Goal: Task Accomplishment & Management: Use online tool/utility

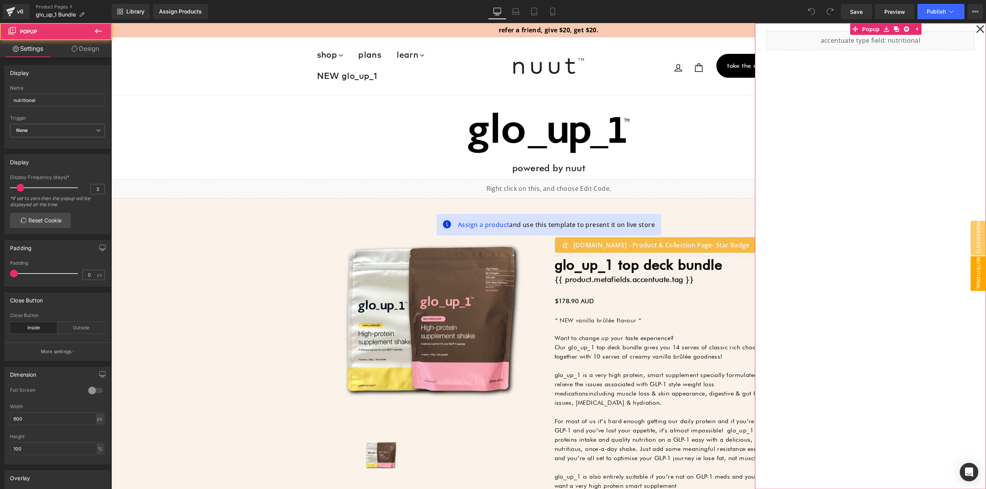
click at [976, 29] on icon at bounding box center [980, 29] width 8 height 8
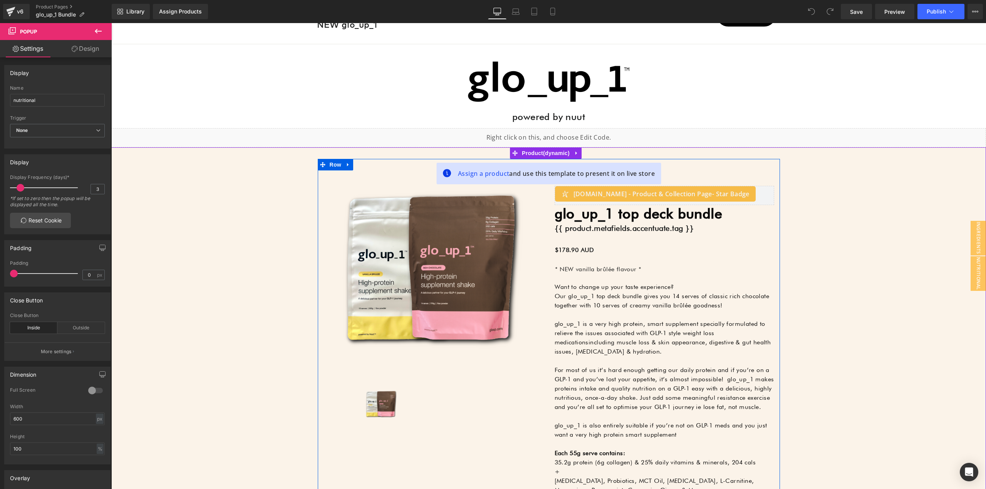
scroll to position [77, 0]
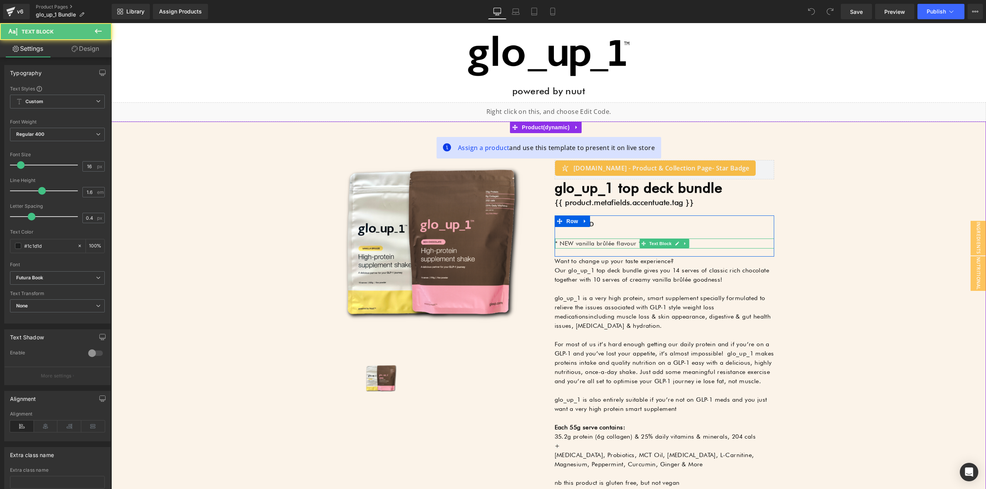
click at [627, 243] on p "* NEW vanilla brûlée flavour *" at bounding box center [664, 244] width 219 height 10
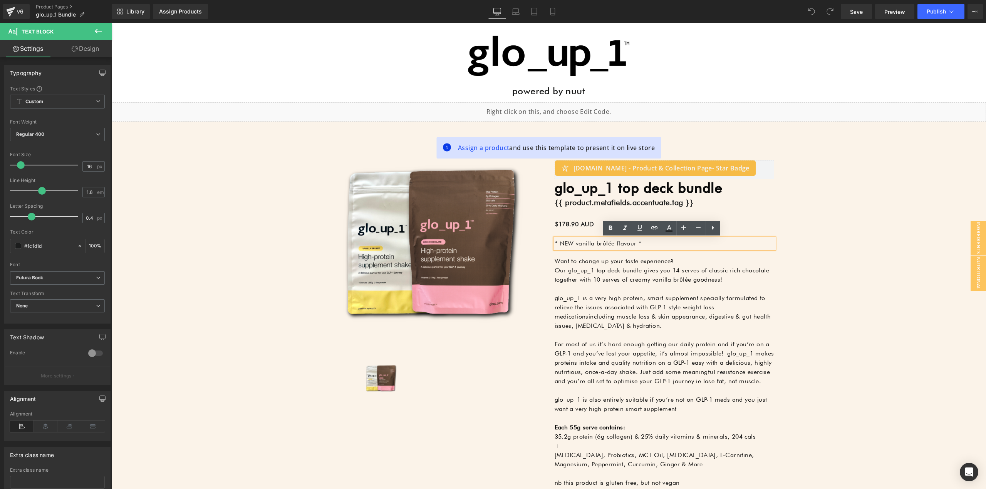
click at [641, 243] on p "* NEW vanilla brûlée flavour *" at bounding box center [664, 244] width 219 height 10
click at [628, 283] on p "Our glo_up_1 top deck bundle gives you 14 serves of classic rich chocolate toge…" at bounding box center [663, 275] width 219 height 18
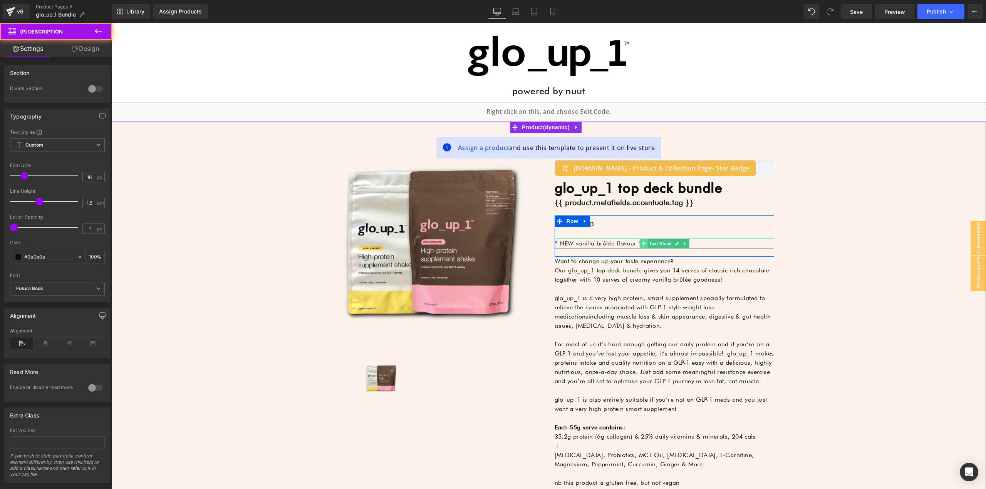
click at [640, 240] on span at bounding box center [643, 243] width 8 height 9
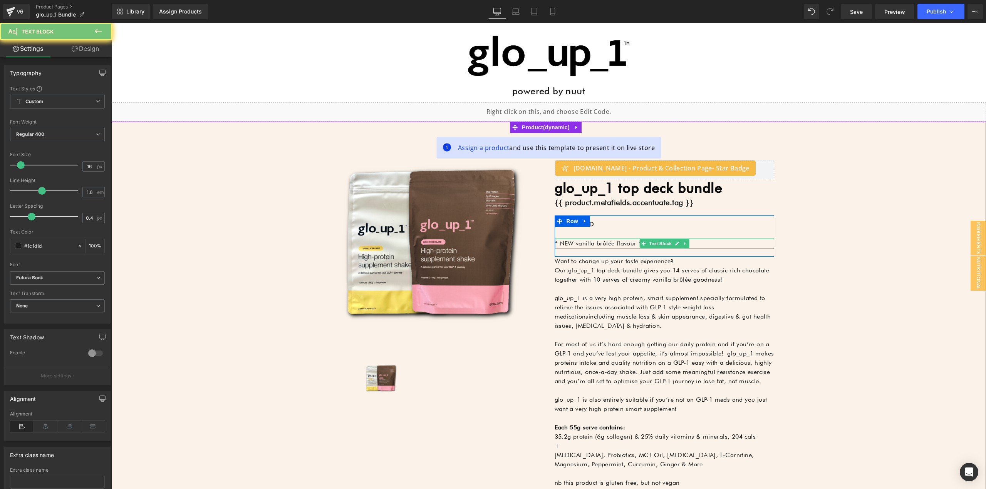
click at [624, 243] on p "* NEW vanilla brûlée flavour *" at bounding box center [664, 244] width 219 height 10
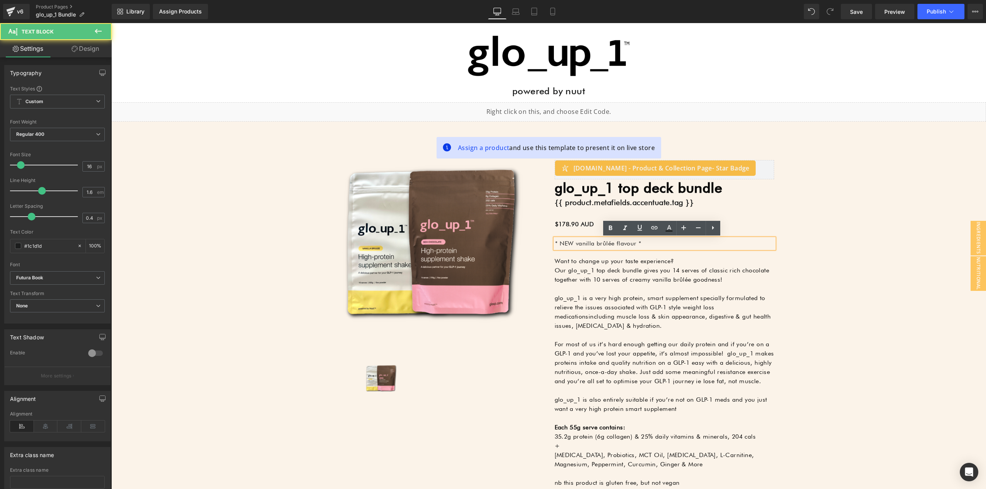
click at [643, 243] on p "* NEW vanilla brûlée flavour *" at bounding box center [664, 244] width 219 height 10
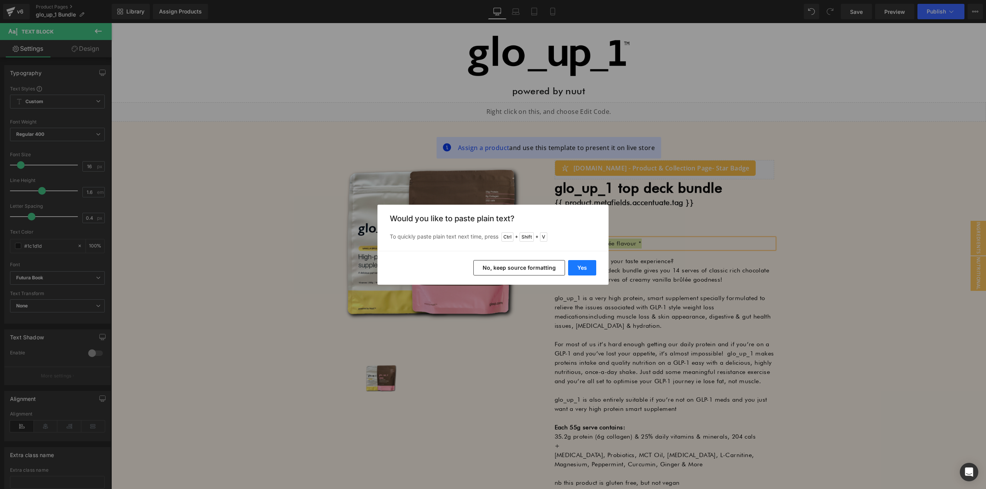
click at [576, 269] on button "Yes" at bounding box center [582, 267] width 28 height 15
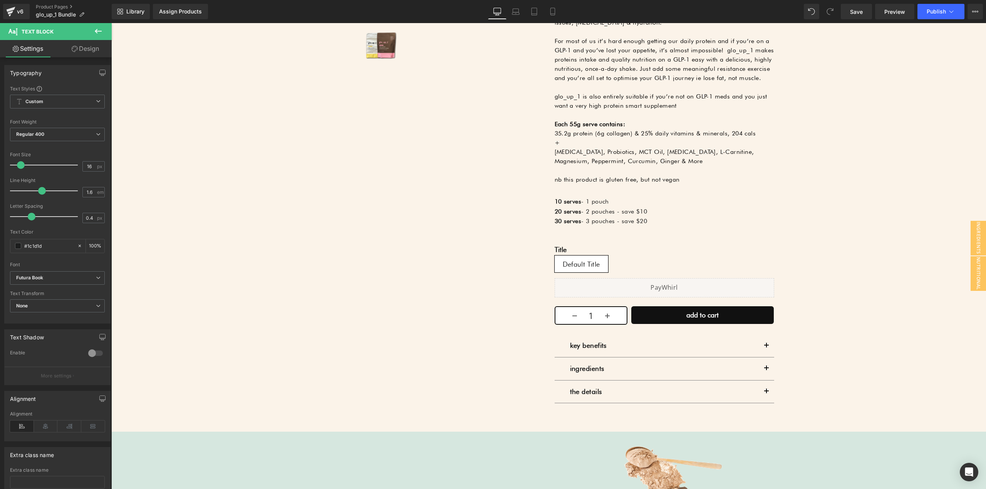
scroll to position [423, 0]
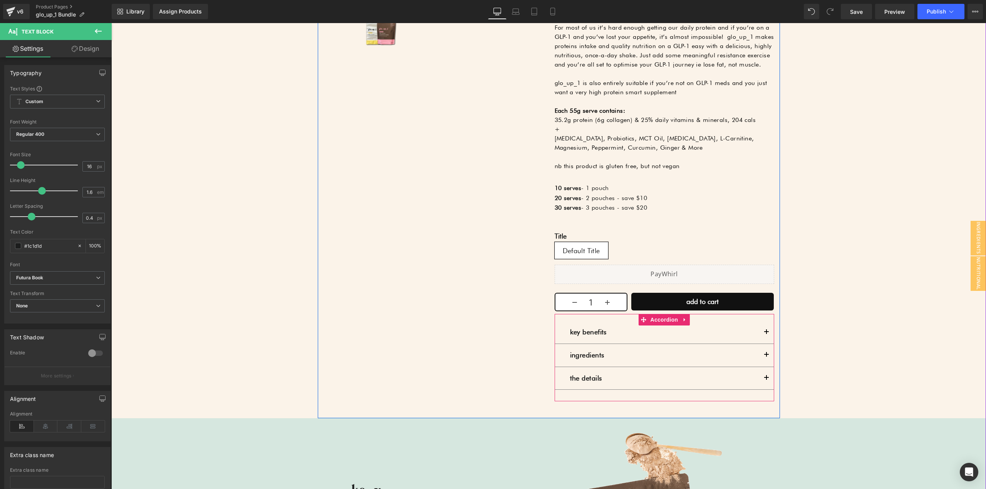
click at [762, 380] on button "button" at bounding box center [765, 378] width 15 height 23
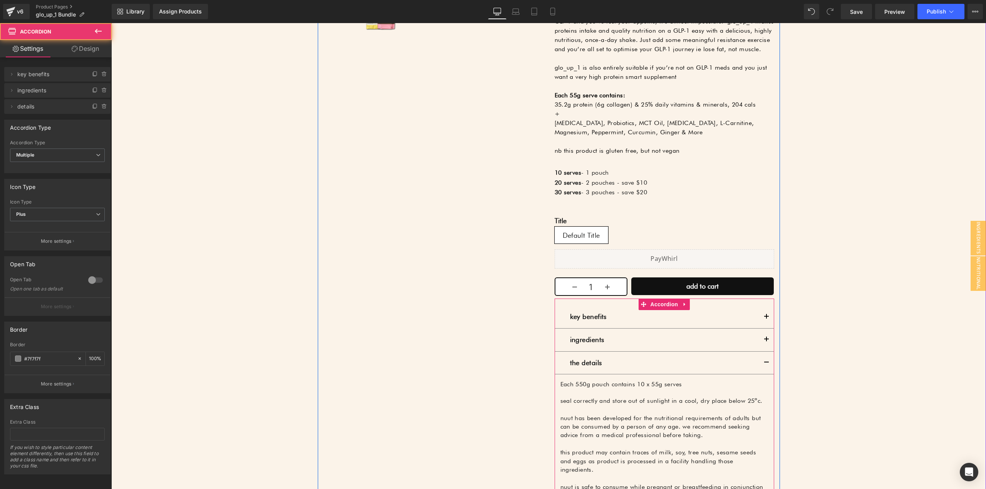
scroll to position [500, 0]
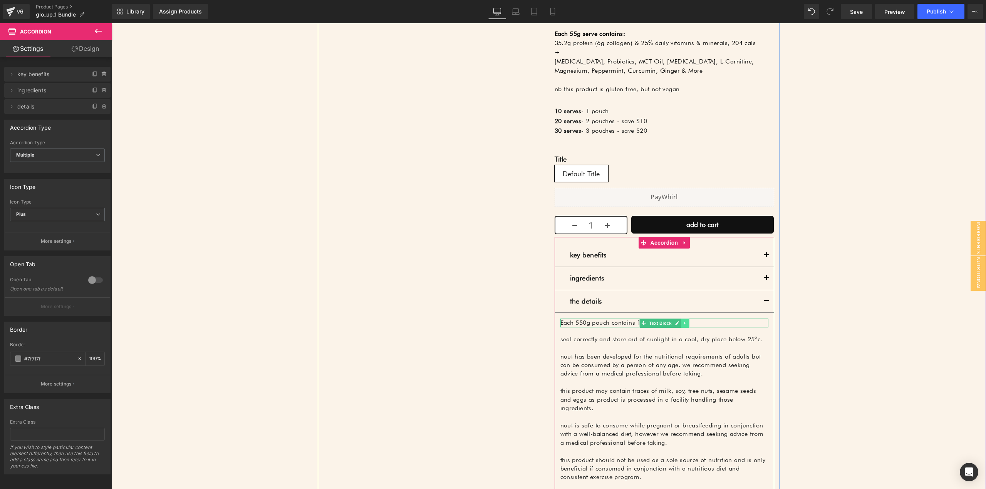
click at [683, 323] on icon at bounding box center [685, 323] width 4 height 5
click at [686, 323] on icon at bounding box center [688, 323] width 4 height 4
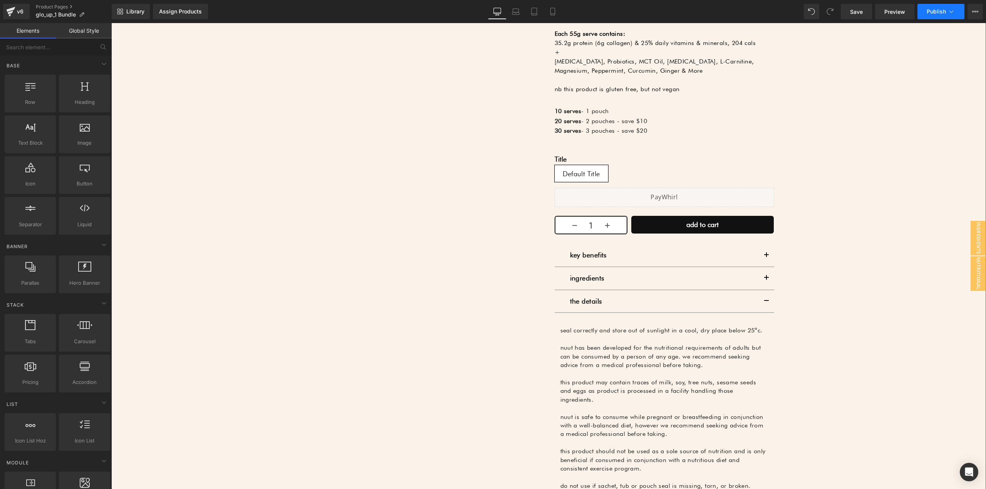
click at [933, 13] on span "Publish" at bounding box center [935, 11] width 19 height 6
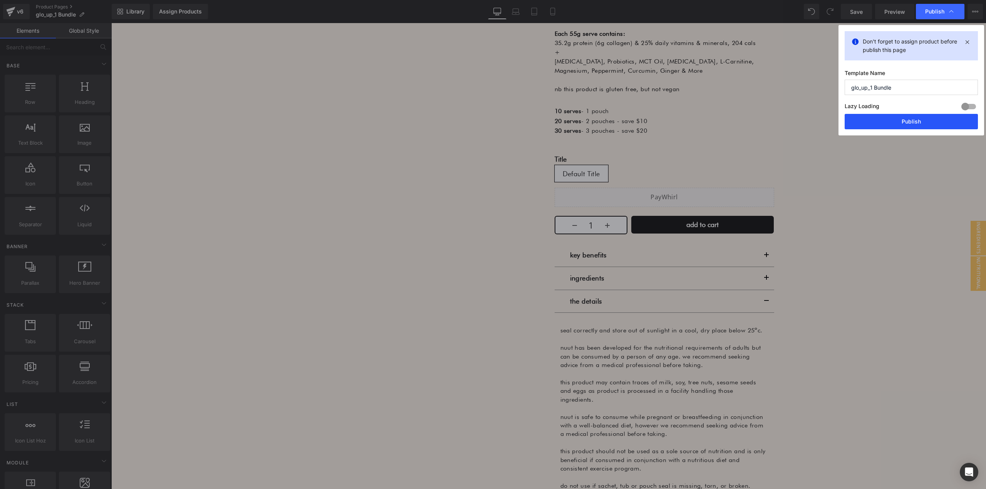
drag, startPoint x: 902, startPoint y: 122, endPoint x: 789, endPoint y: 99, distance: 114.7
click at [902, 122] on button "Publish" at bounding box center [910, 121] width 133 height 15
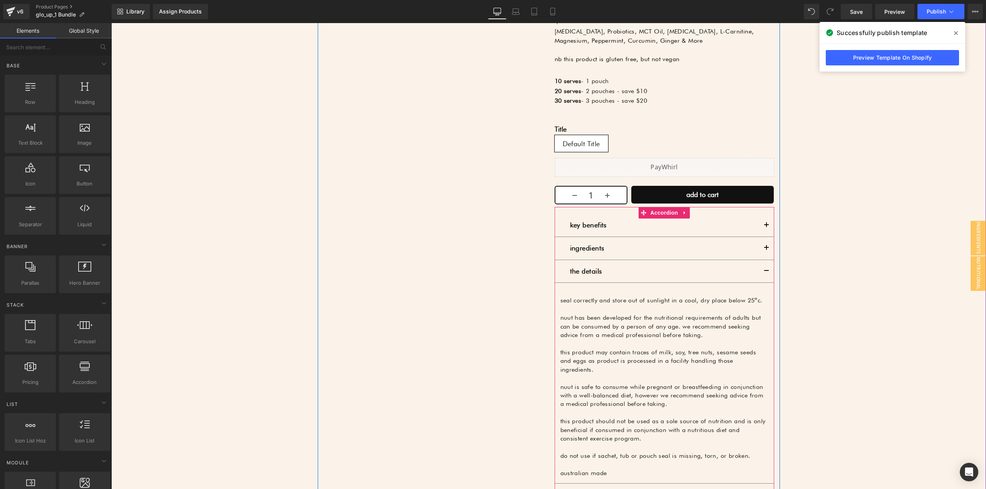
scroll to position [539, 0]
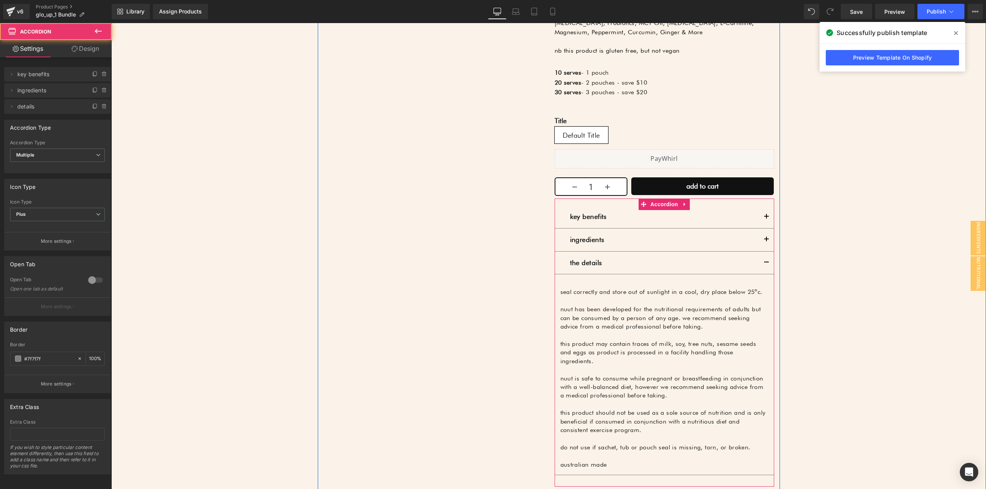
click at [763, 236] on button "button" at bounding box center [765, 240] width 15 height 23
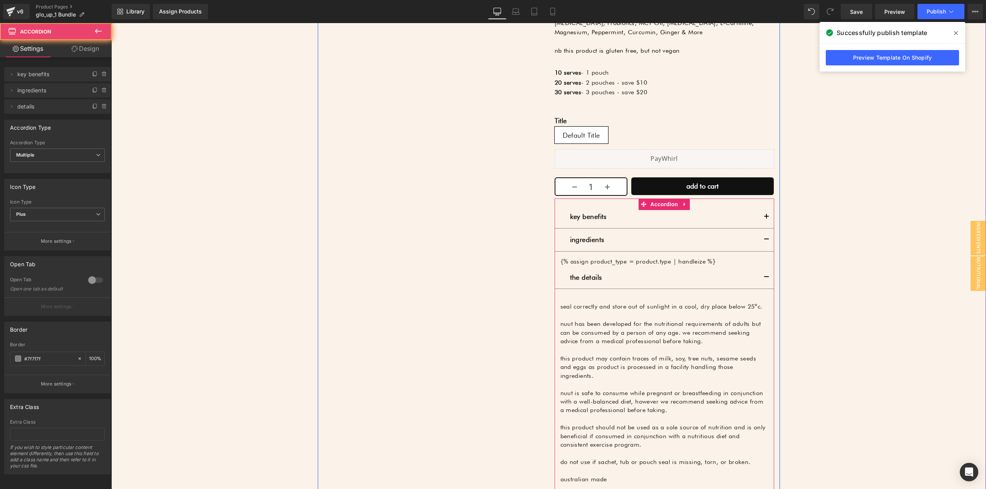
click at [763, 236] on button "button" at bounding box center [765, 240] width 15 height 23
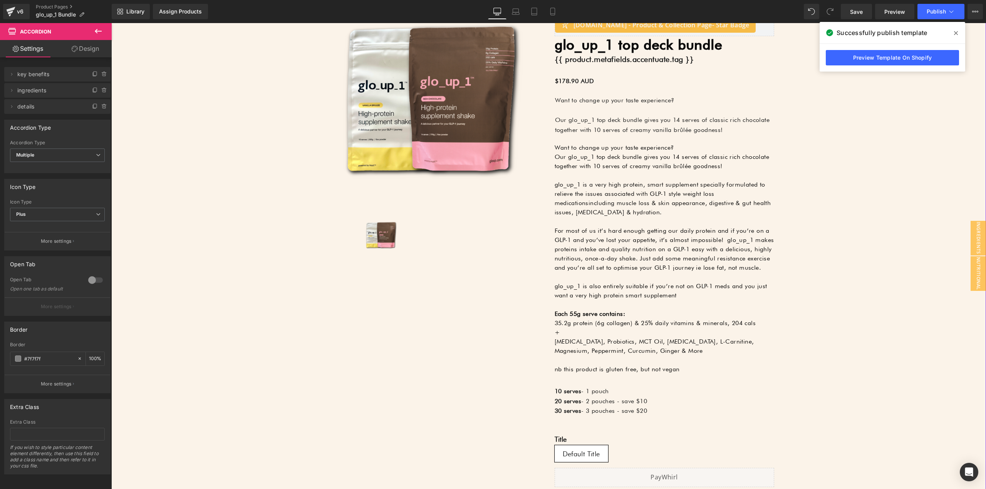
scroll to position [192, 0]
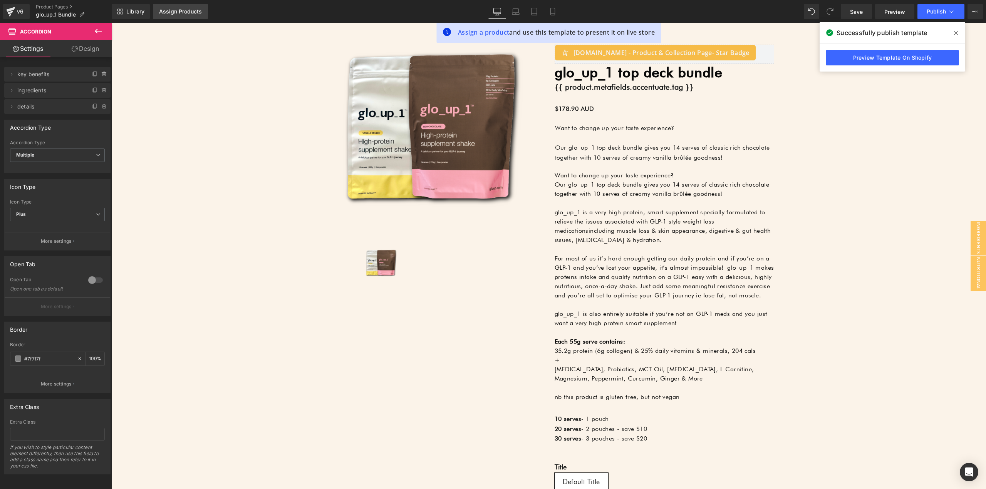
click at [177, 12] on div "Assign Products" at bounding box center [180, 11] width 43 height 6
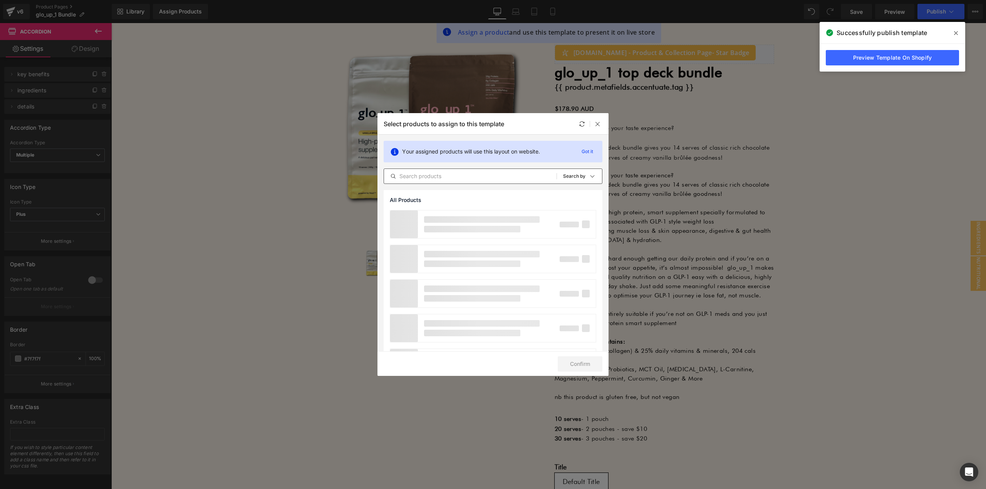
click at [438, 178] on input "text" at bounding box center [470, 176] width 172 height 9
type input "glo_up_1"
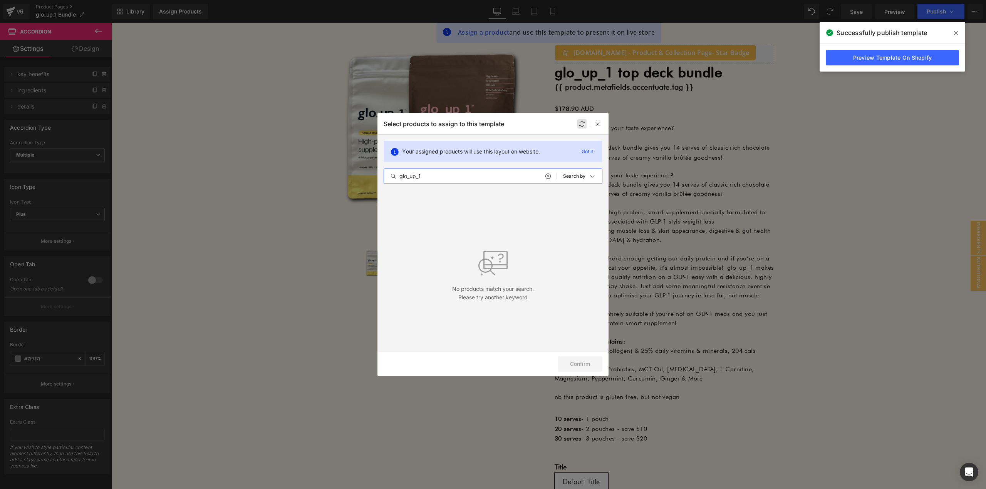
click at [580, 124] on icon at bounding box center [582, 124] width 6 height 6
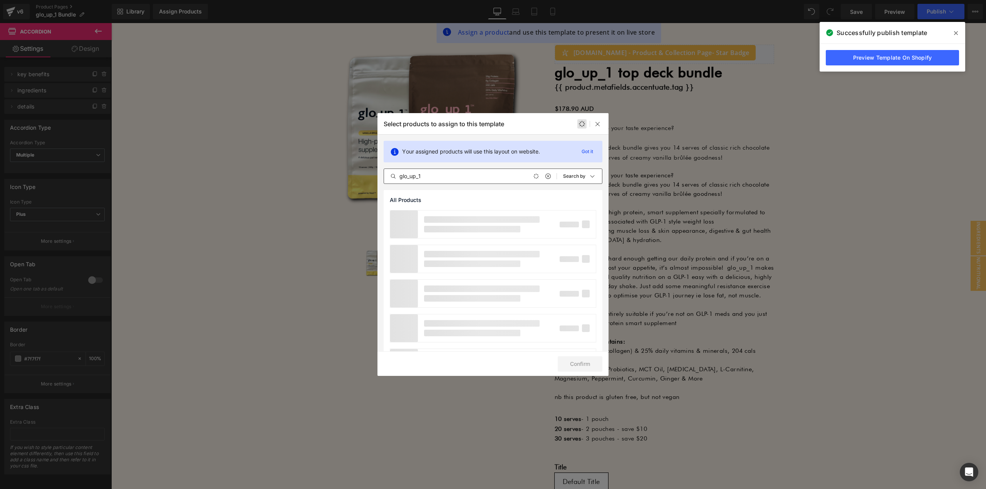
click at [437, 174] on input "glo_up_1" at bounding box center [470, 176] width 172 height 9
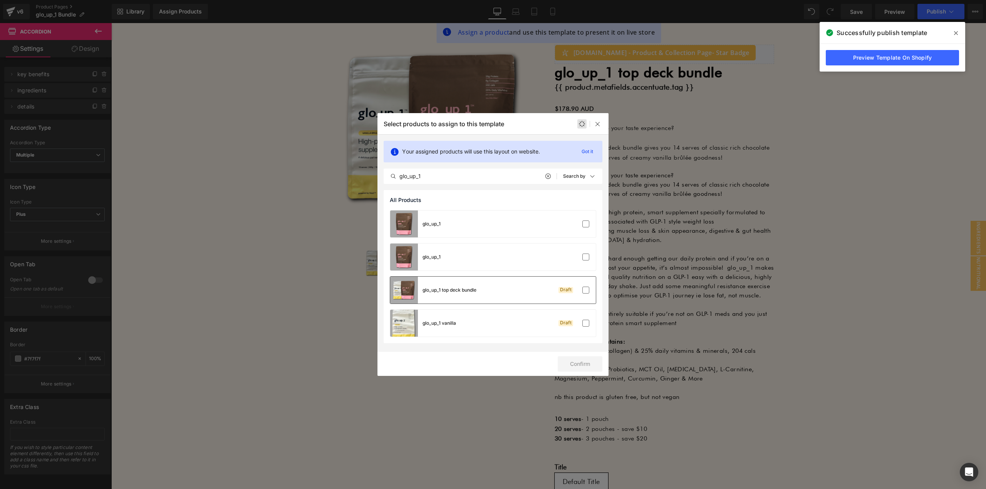
click at [480, 290] on div "glo_up_1 top deck bundle Draft" at bounding box center [493, 290] width 206 height 27
click at [585, 363] on button "Confirm" at bounding box center [579, 363] width 45 height 15
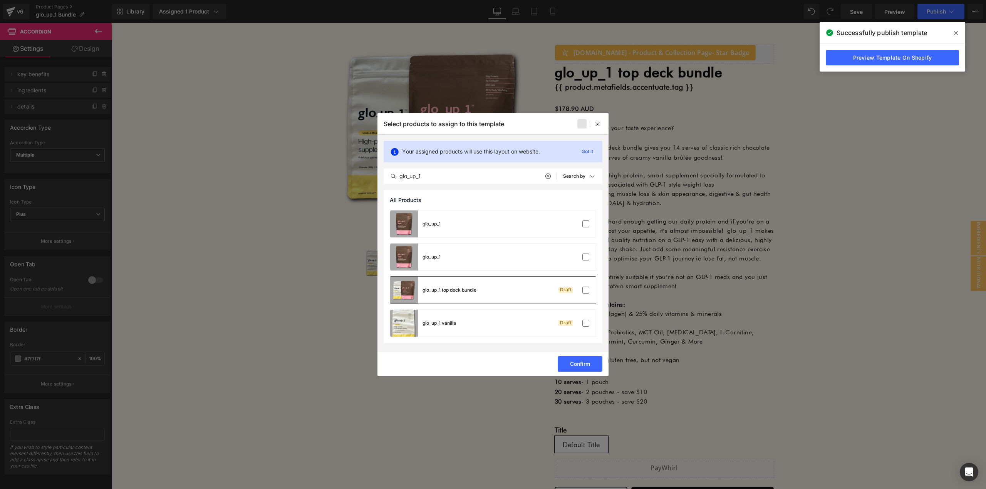
click at [528, 286] on div "glo_up_1 top deck bundle Draft" at bounding box center [493, 290] width 206 height 27
click at [580, 364] on button "Confirm" at bounding box center [579, 363] width 45 height 15
drag, startPoint x: 655, startPoint y: 180, endPoint x: 644, endPoint y: 174, distance: 12.1
click at [653, 179] on div at bounding box center [493, 244] width 986 height 489
drag, startPoint x: 238, startPoint y: 35, endPoint x: 505, endPoint y: 107, distance: 276.3
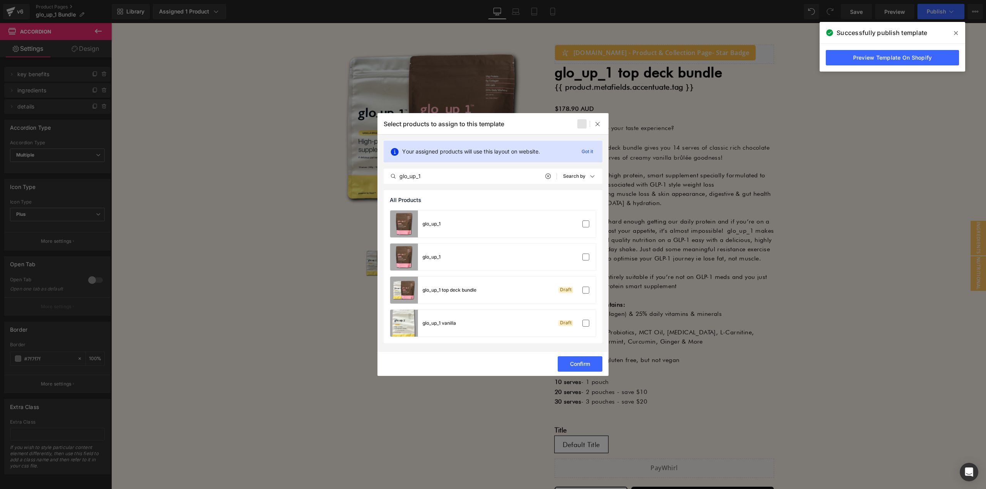
click at [246, 38] on div at bounding box center [493, 244] width 986 height 489
click at [598, 123] on icon at bounding box center [597, 124] width 6 height 6
click at [601, 125] on div at bounding box center [597, 123] width 9 height 9
click at [596, 125] on icon at bounding box center [597, 124] width 6 height 6
click at [594, 126] on div at bounding box center [597, 123] width 9 height 9
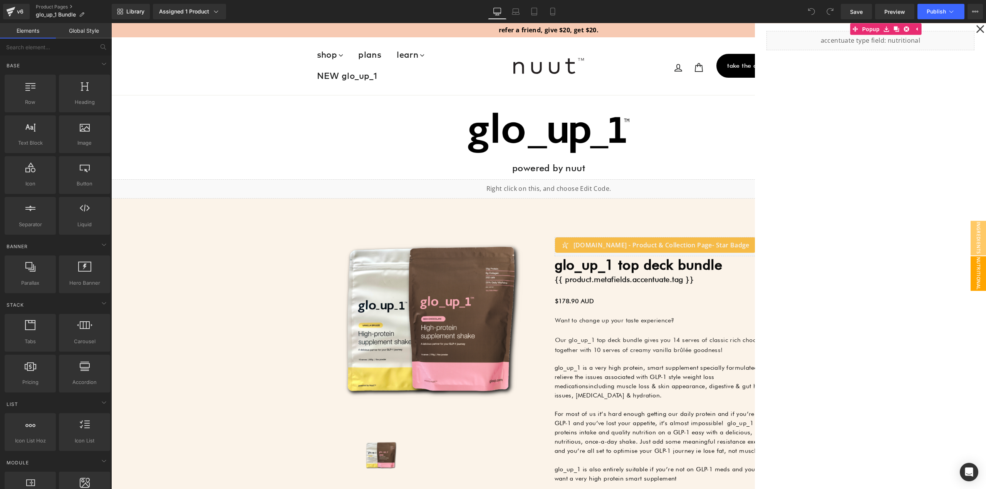
click at [581, 326] on div at bounding box center [548, 256] width 874 height 466
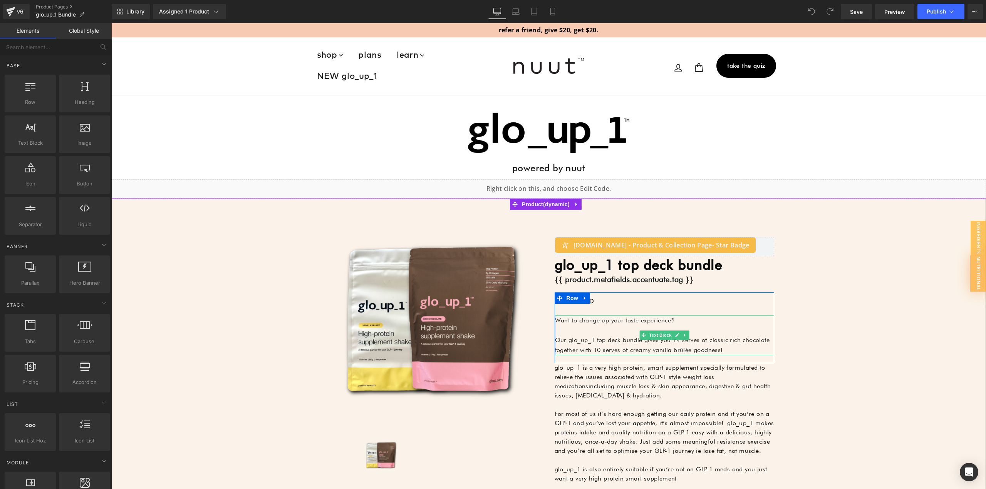
click at [562, 320] on p "Want to change up your taste experience?" at bounding box center [664, 321] width 219 height 10
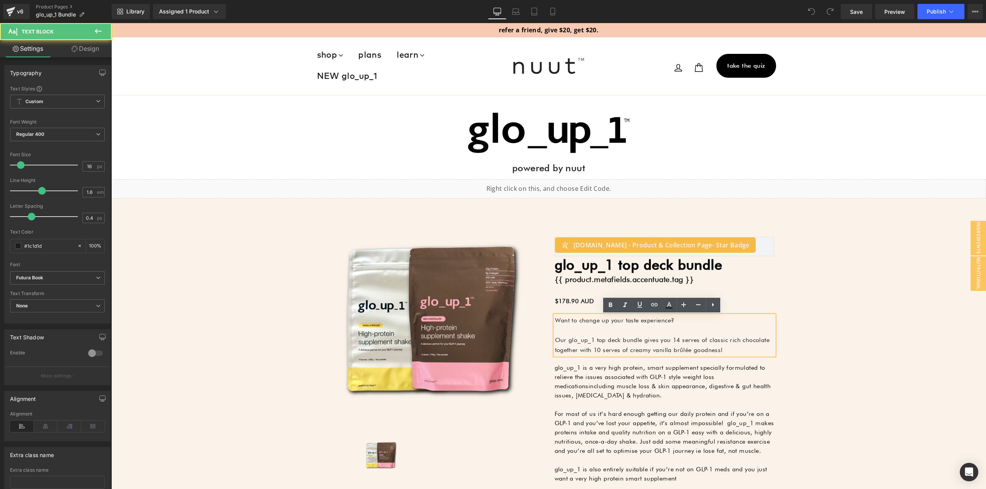
click at [562, 320] on p "Want to change up your taste experience?" at bounding box center [664, 321] width 219 height 10
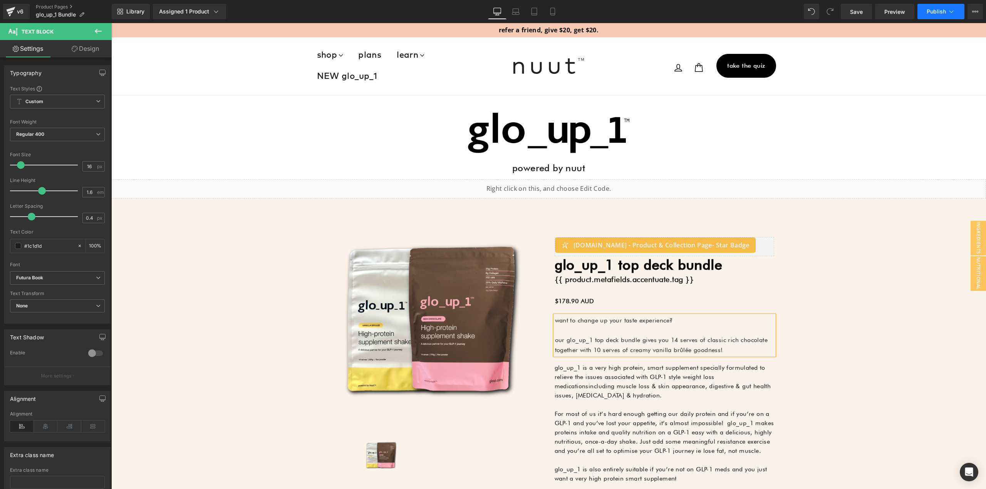
click at [944, 12] on span "Publish" at bounding box center [935, 11] width 19 height 6
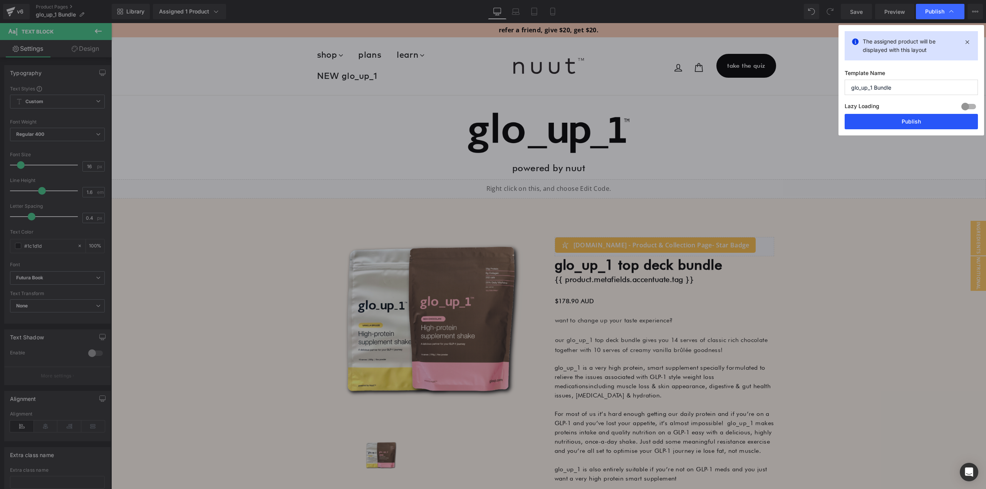
drag, startPoint x: 906, startPoint y: 119, endPoint x: 500, endPoint y: 29, distance: 416.3
click at [906, 119] on button "Publish" at bounding box center [910, 121] width 133 height 15
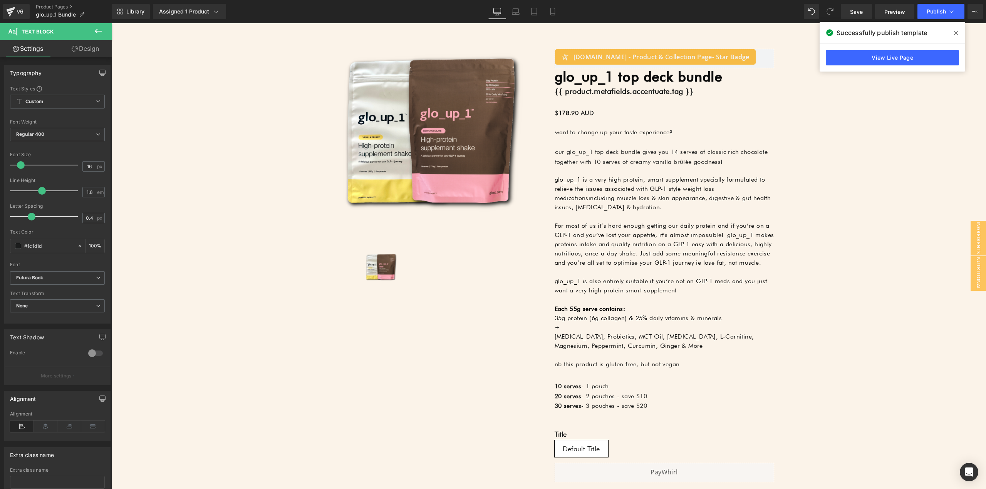
scroll to position [231, 0]
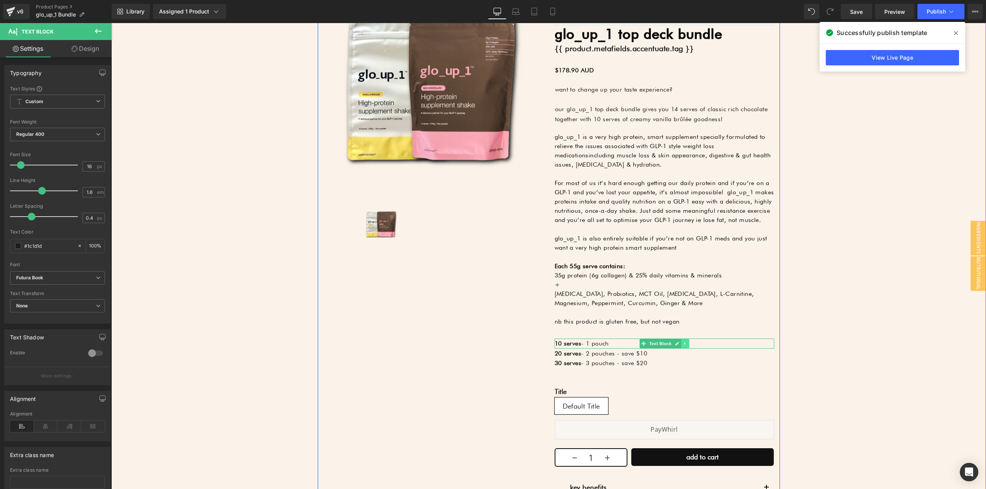
click at [683, 342] on icon at bounding box center [685, 343] width 4 height 5
click at [686, 342] on icon at bounding box center [688, 343] width 4 height 4
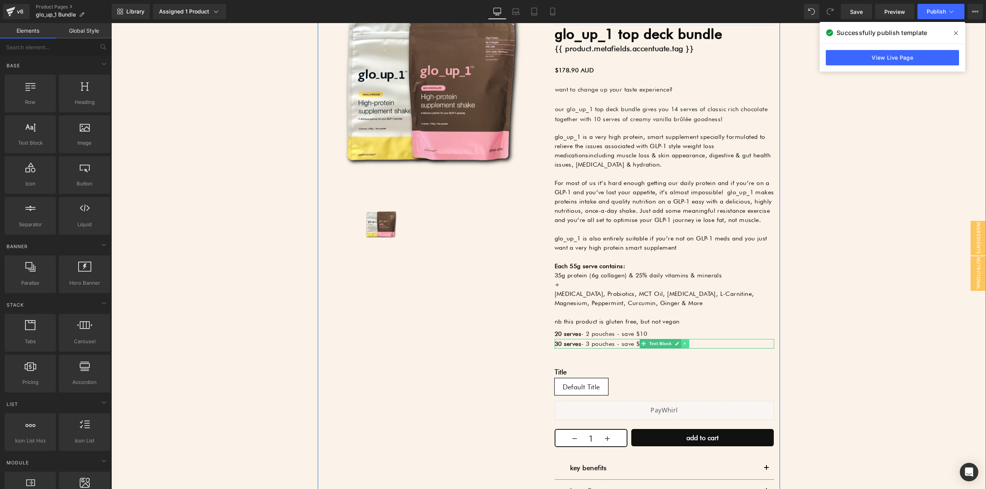
click at [683, 345] on icon at bounding box center [685, 343] width 4 height 5
click at [684, 346] on link at bounding box center [688, 343] width 8 height 9
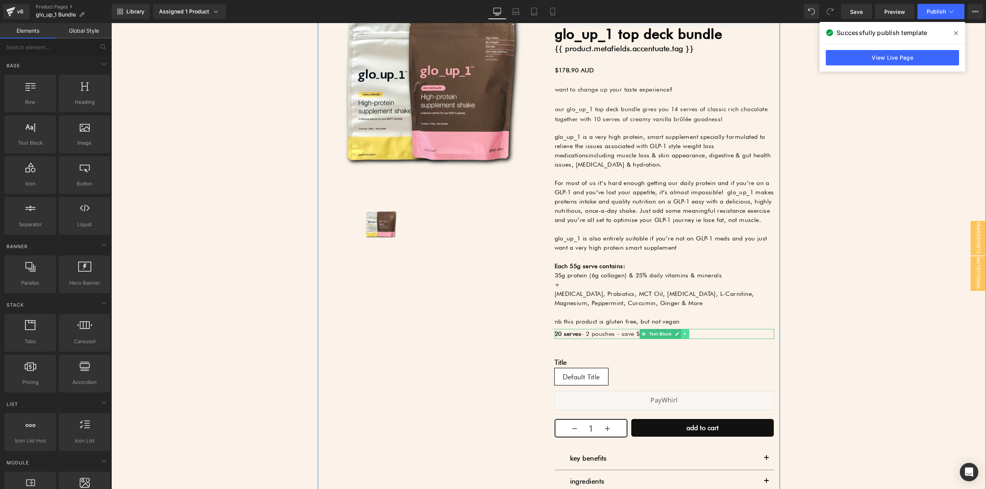
click at [684, 336] on link at bounding box center [685, 334] width 8 height 9
click at [686, 336] on icon at bounding box center [688, 334] width 4 height 5
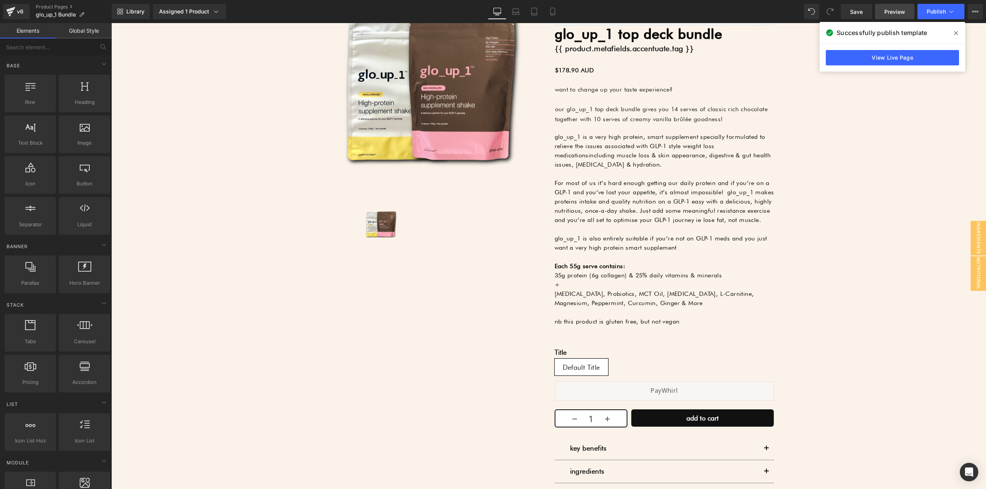
click at [912, 13] on link "Preview" at bounding box center [894, 11] width 39 height 15
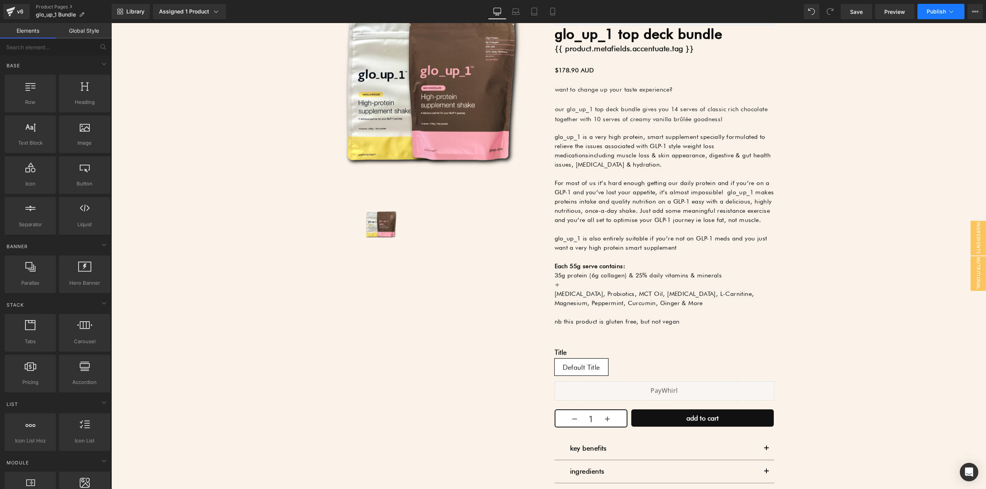
click at [936, 10] on span "Publish" at bounding box center [935, 11] width 19 height 6
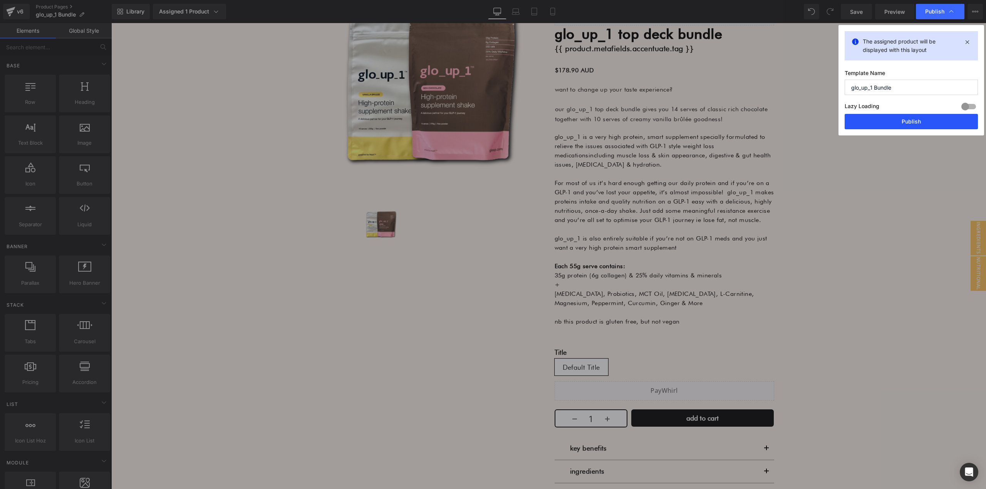
click at [917, 117] on button "Publish" at bounding box center [910, 121] width 133 height 15
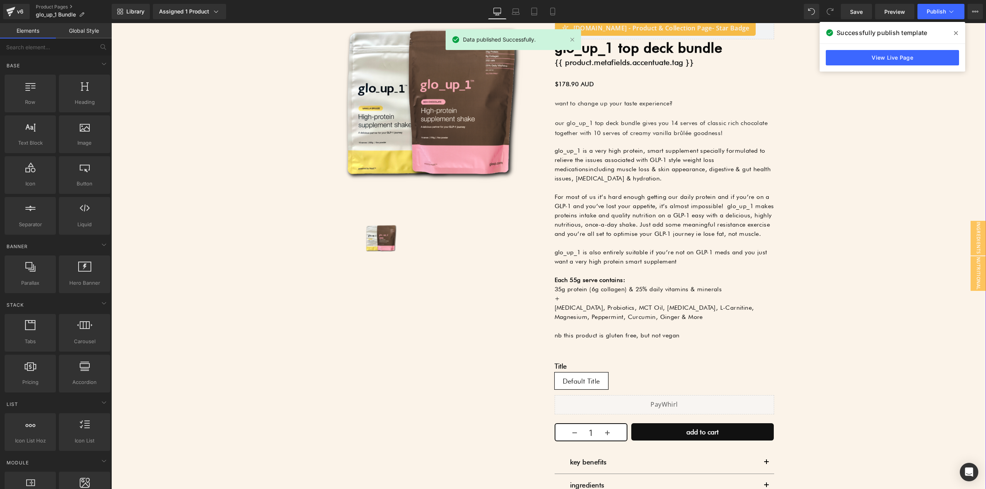
scroll to position [192, 0]
